Goal: Find specific page/section: Find specific page/section

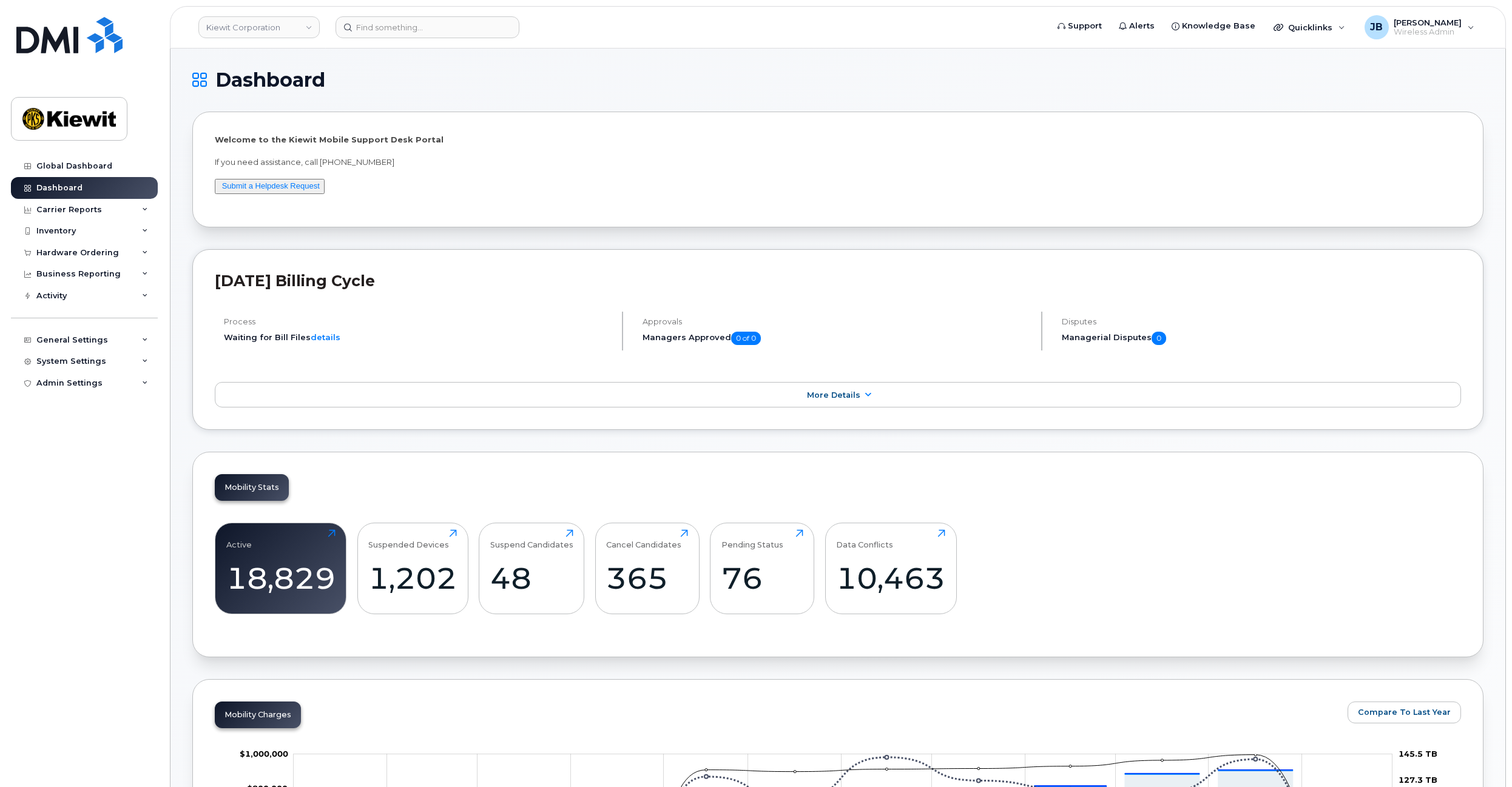
click at [429, 77] on h1 "Dashboard" at bounding box center [835, 79] width 1285 height 20
click at [407, 31] on input at bounding box center [427, 26] width 184 height 22
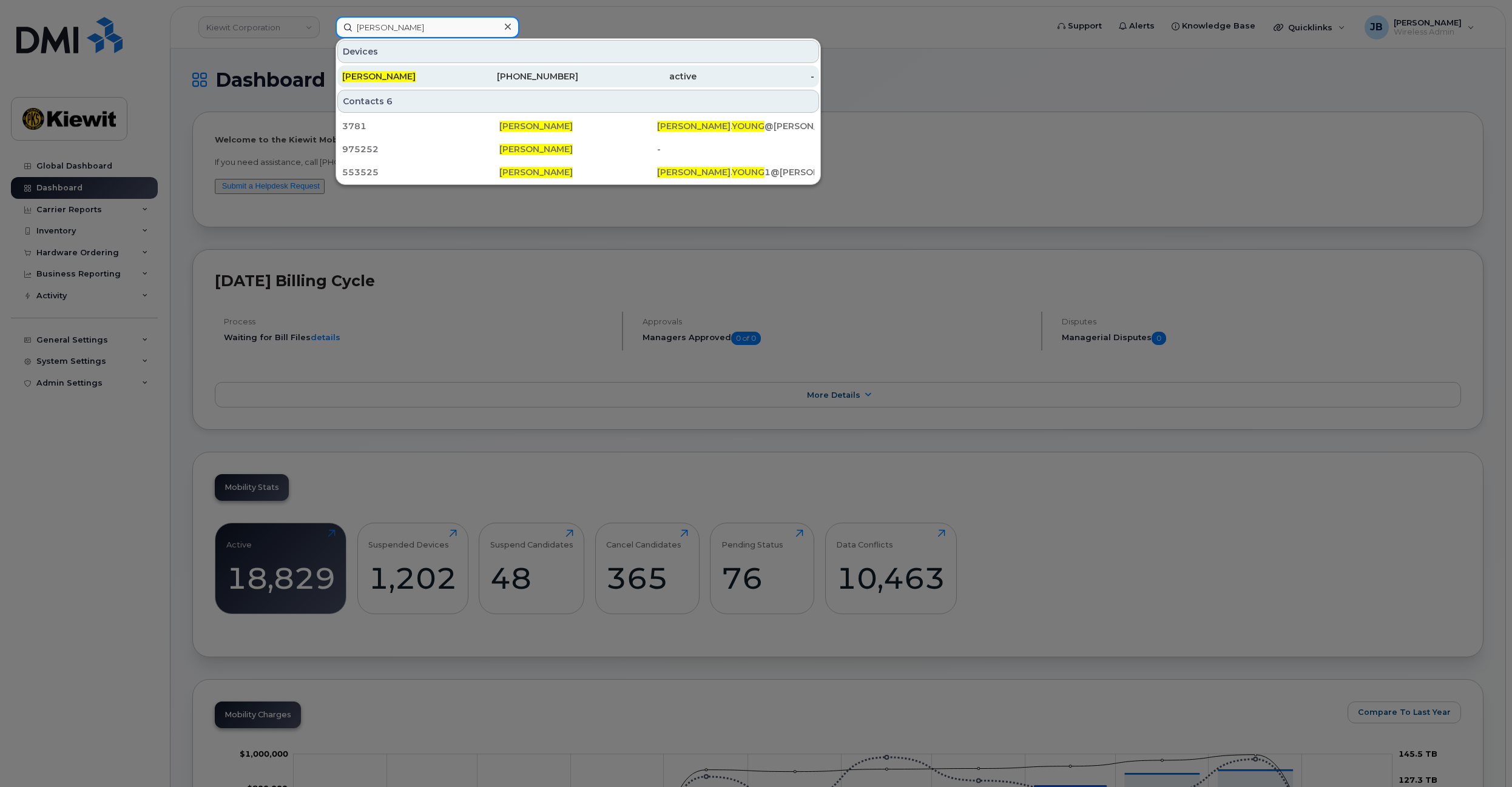
type input "mark young"
click at [448, 77] on div "[PERSON_NAME]" at bounding box center [401, 76] width 118 height 12
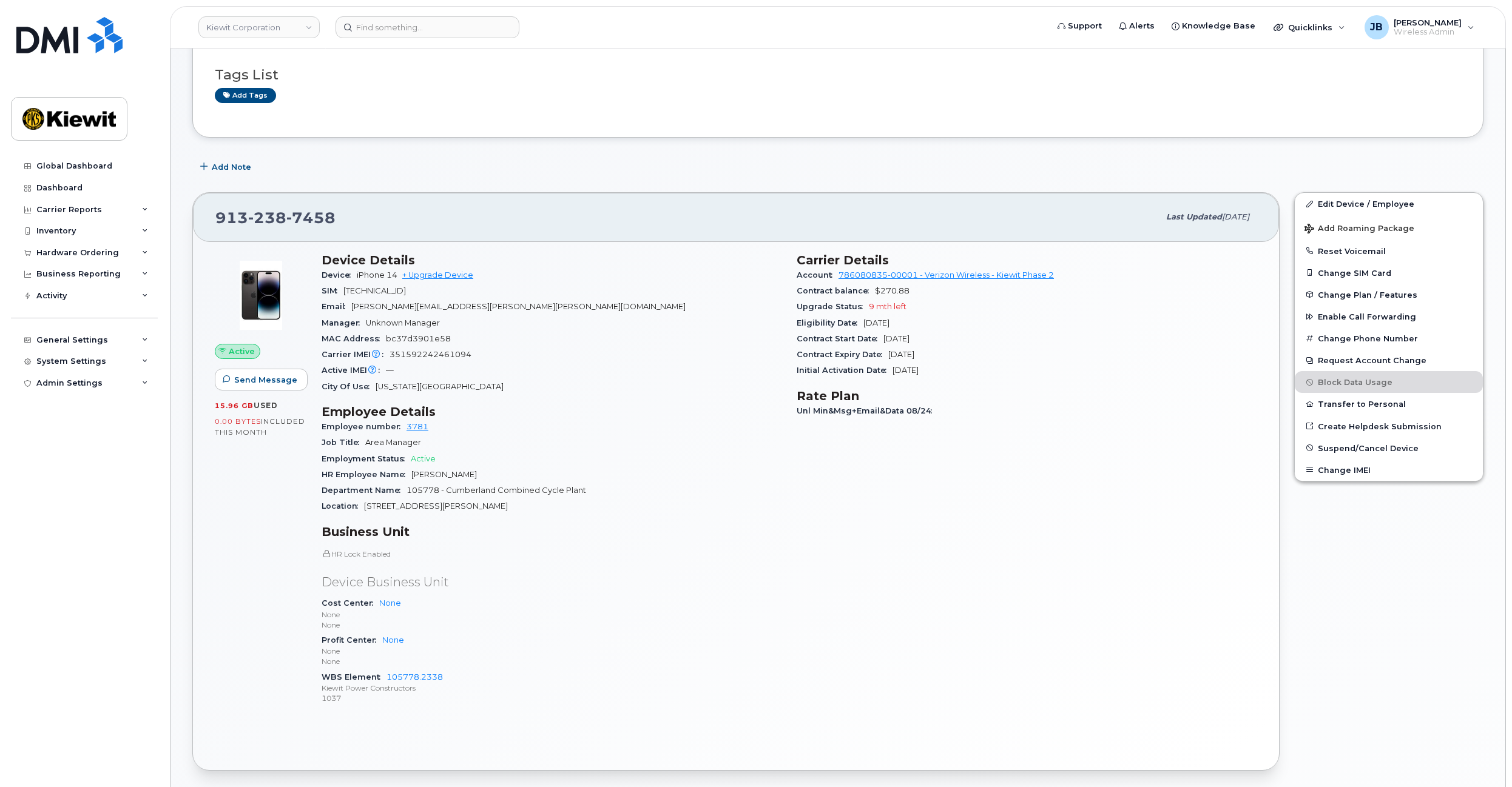
drag, startPoint x: 691, startPoint y: 379, endPoint x: 703, endPoint y: 409, distance: 32.3
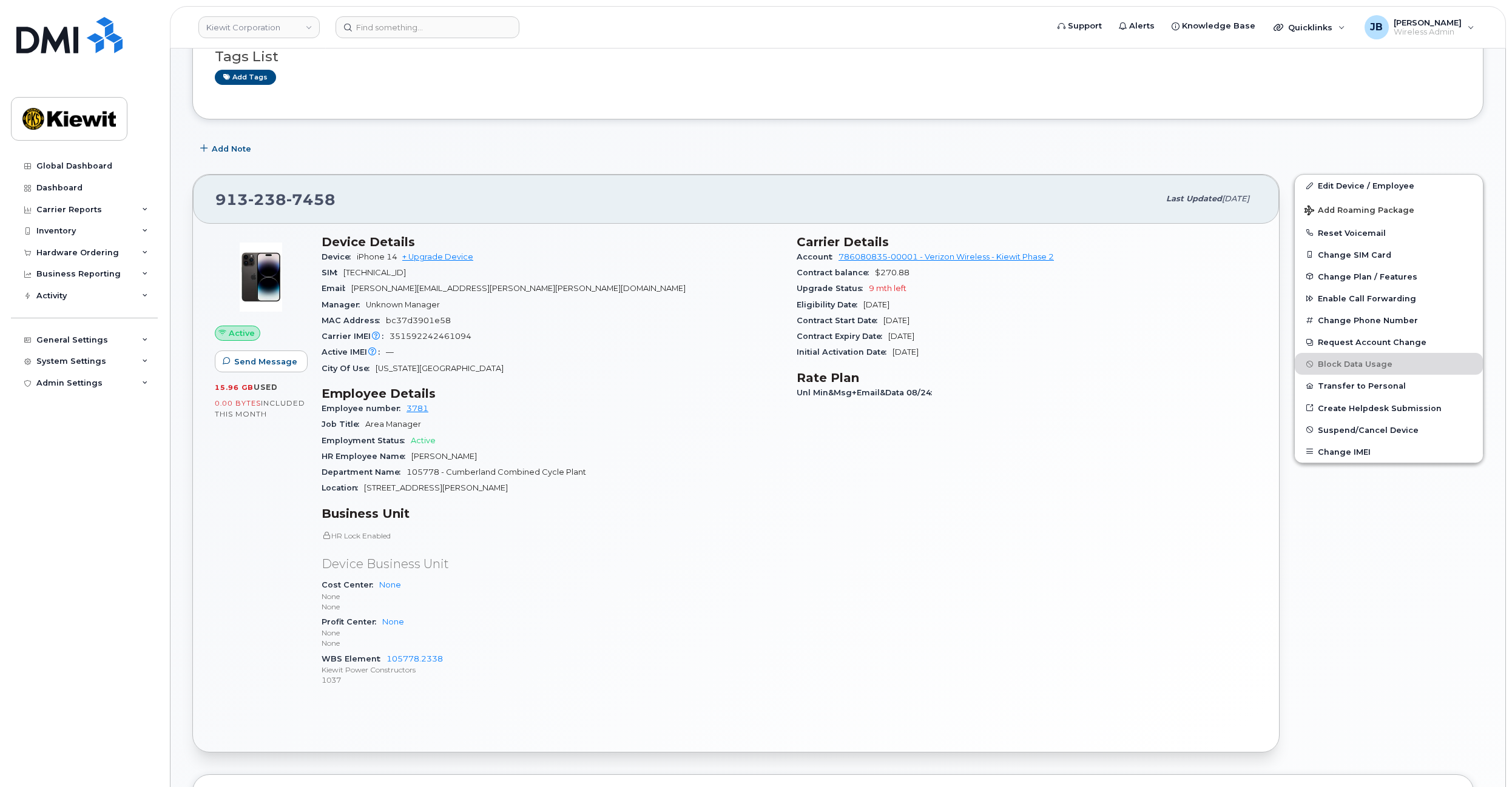
scroll to position [118, 0]
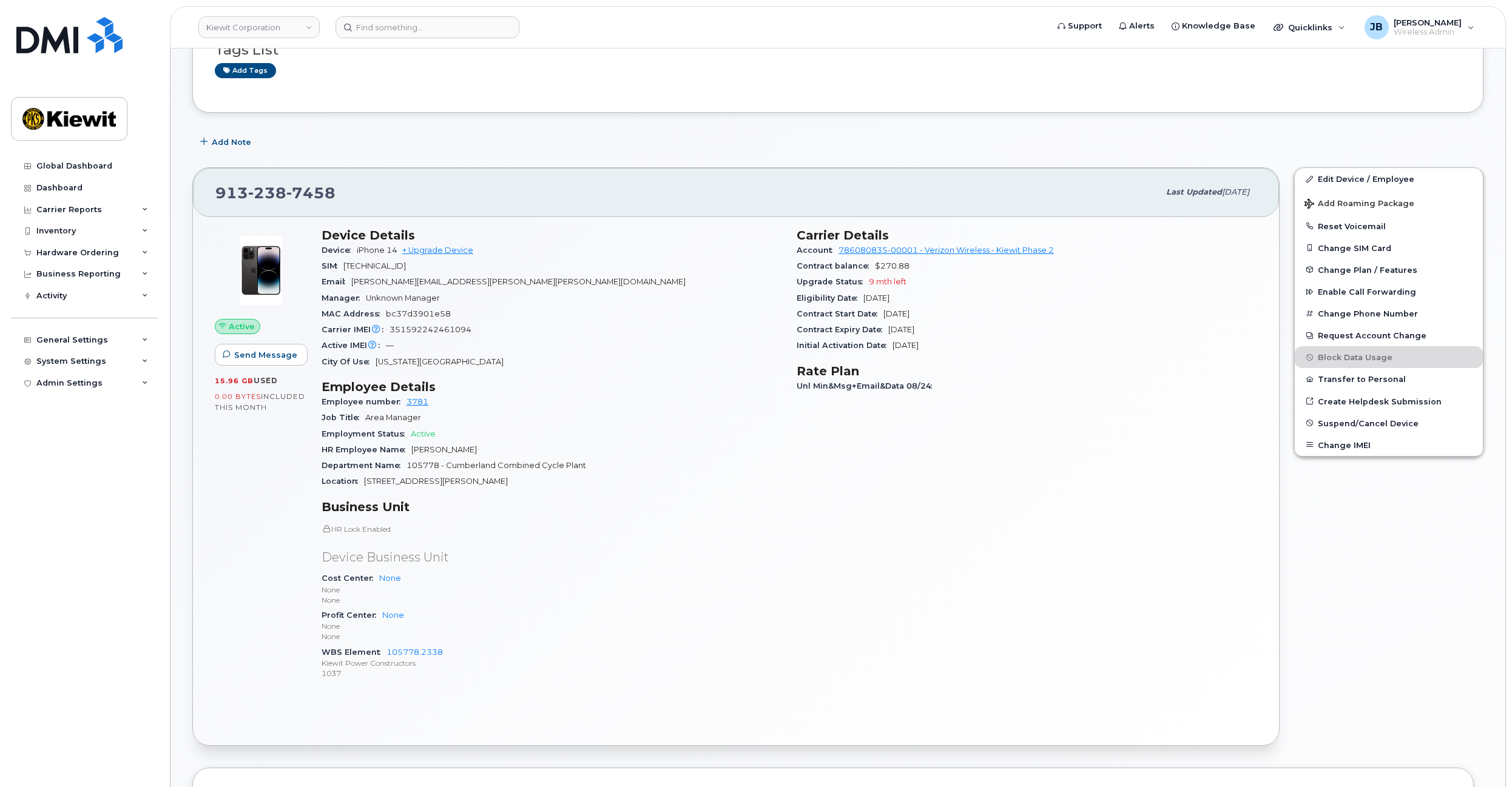
drag, startPoint x: 704, startPoint y: 355, endPoint x: 700, endPoint y: 382, distance: 27.3
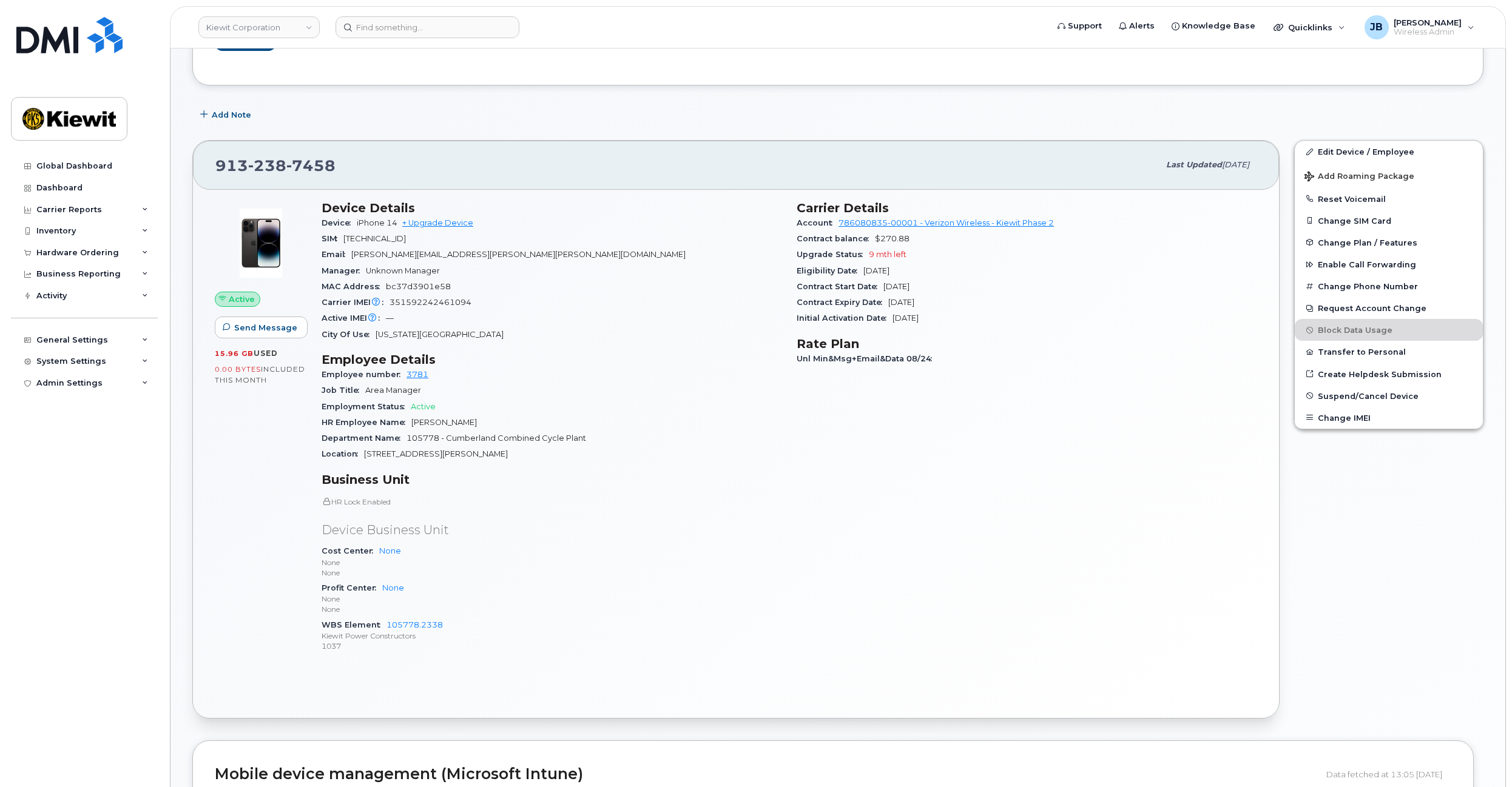
drag, startPoint x: 697, startPoint y: 341, endPoint x: 697, endPoint y: 362, distance: 21.0
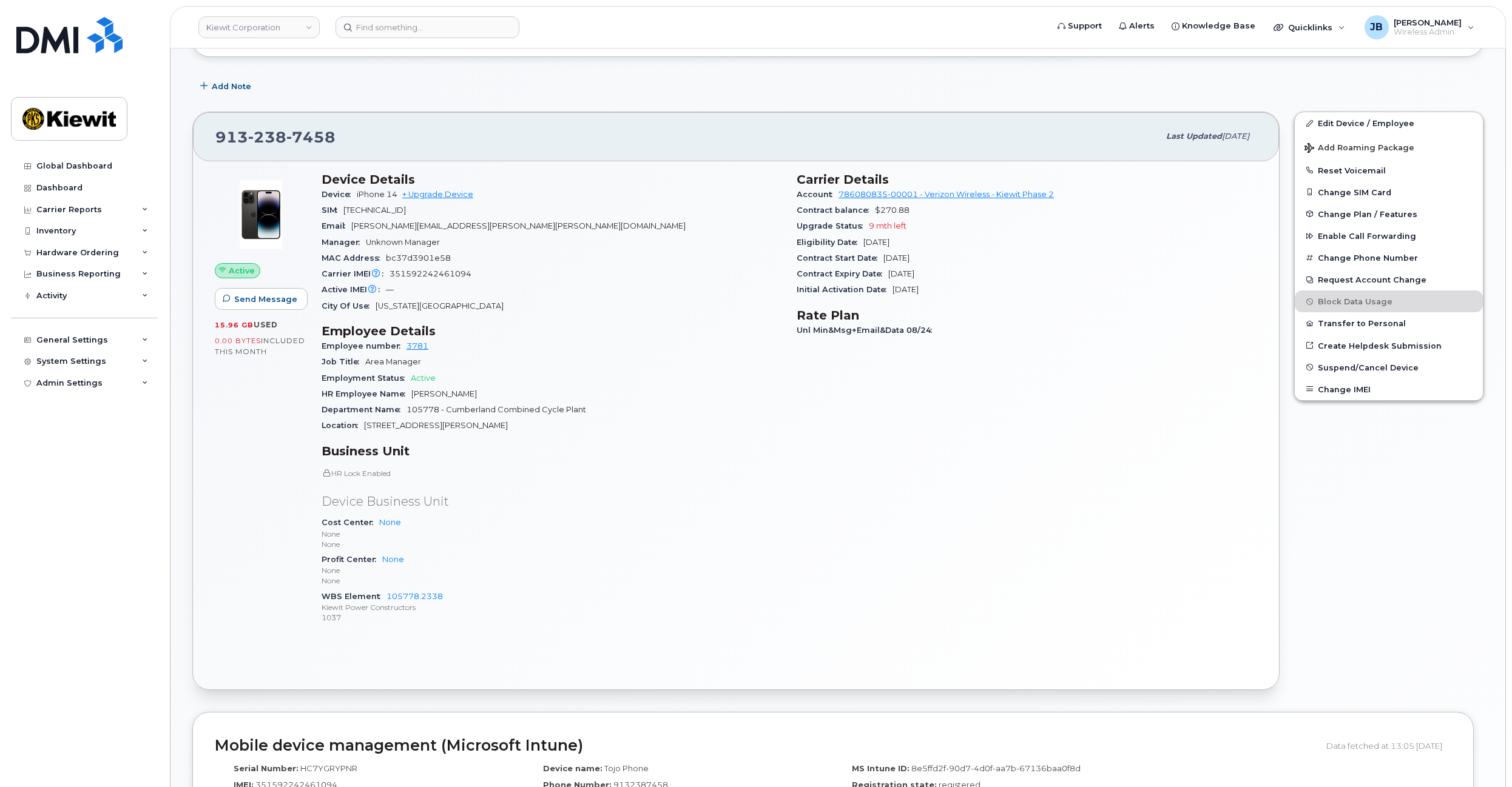
drag, startPoint x: 693, startPoint y: 323, endPoint x: 685, endPoint y: 357, distance: 34.9
